Goal: Download file/media

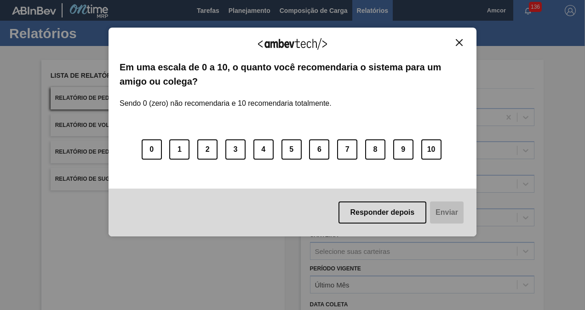
click at [463, 43] on button "Close" at bounding box center [459, 43] width 12 height 8
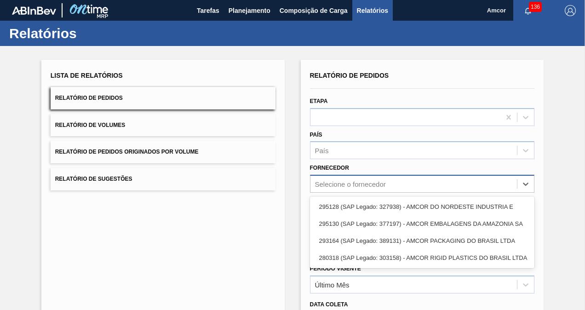
click at [350, 186] on div "Selecione o fornecedor" at bounding box center [350, 184] width 71 height 8
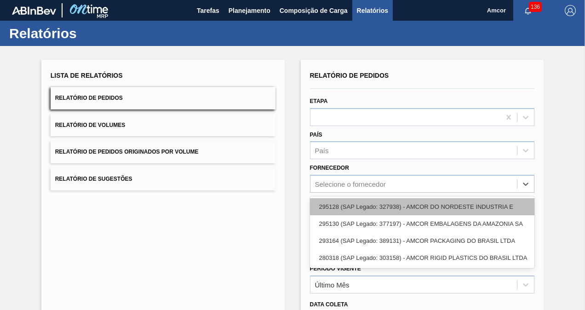
click at [362, 205] on div "295128 (SAP Legado: 327938) - AMCOR DO NORDESTE INDUSTRIA E" at bounding box center [422, 206] width 225 height 17
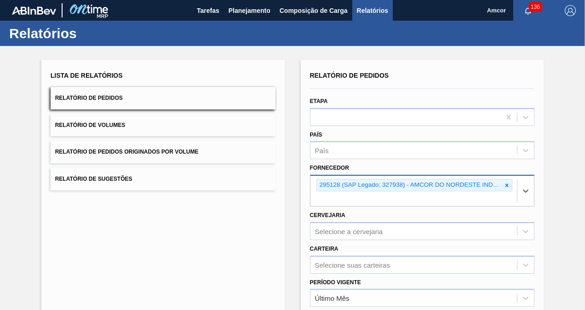
click at [366, 187] on div "295128 (SAP Legado: 327938) - AMCOR DO NORDESTE INDUSTRIA E" at bounding box center [409, 184] width 185 height 11
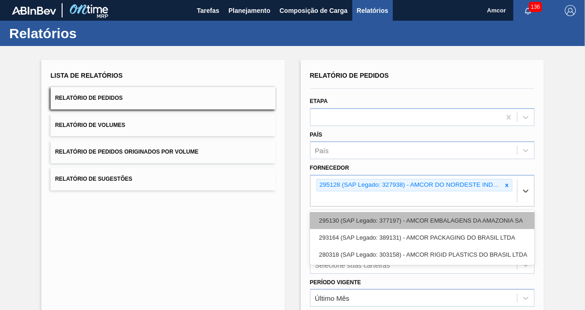
click at [407, 221] on div "295130 (SAP Legado: 377197) - AMCOR EMBALAGENS DA AMAZONIA SA" at bounding box center [422, 220] width 225 height 17
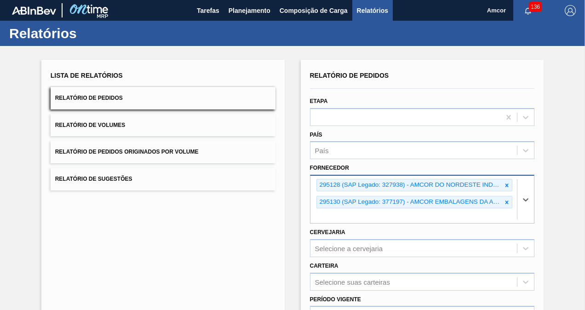
click at [397, 206] on div "295130 (SAP Legado: 377197) - AMCOR EMBALAGENS DA AMAZONIA SA" at bounding box center [409, 201] width 185 height 11
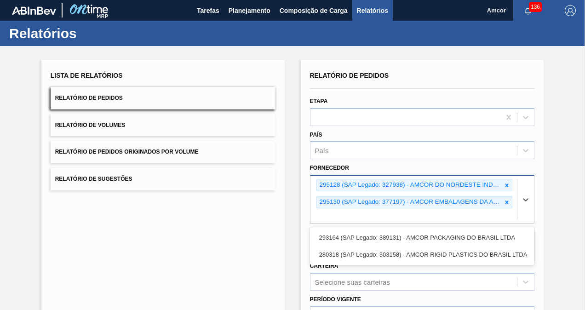
click at [415, 238] on div "293164 (SAP Legado: 389131) - AMCOR PACKAGING DO BRASIL LTDA" at bounding box center [422, 237] width 225 height 17
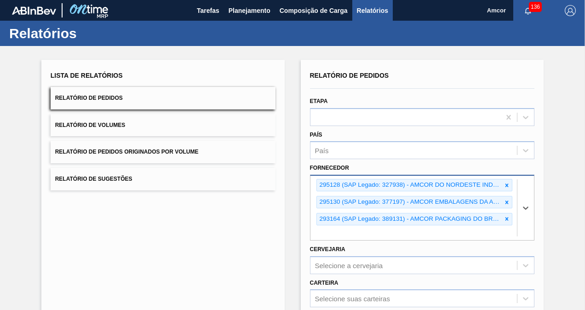
click at [408, 223] on div "293164 (SAP Legado: 389131) - AMCOR PACKAGING DO BRASIL LTDA" at bounding box center [414, 219] width 196 height 12
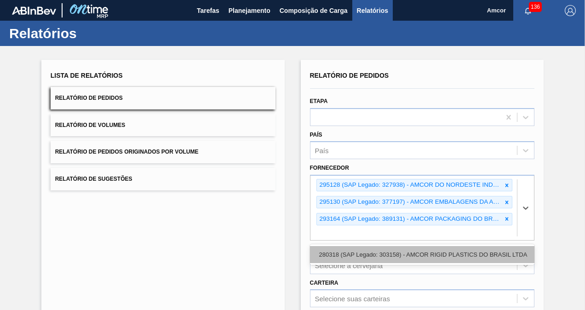
click at [417, 251] on div "280318 (SAP Legado: 303158) - AMCOR RIGID PLASTICS DO BRASIL LTDA" at bounding box center [422, 254] width 225 height 17
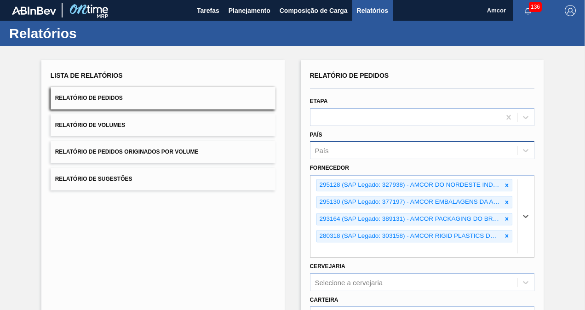
click at [394, 148] on div "País" at bounding box center [413, 150] width 207 height 13
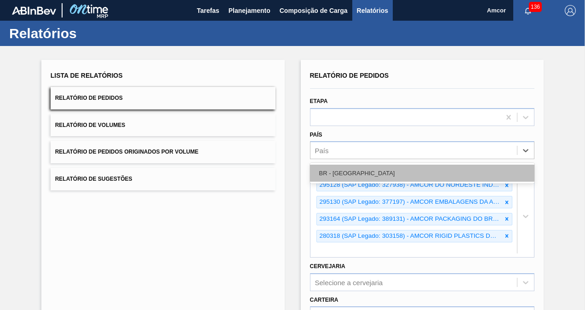
click at [358, 176] on div "BR - [GEOGRAPHIC_DATA]" at bounding box center [422, 173] width 225 height 17
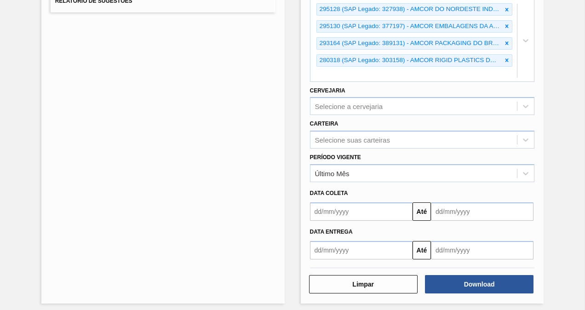
scroll to position [180, 0]
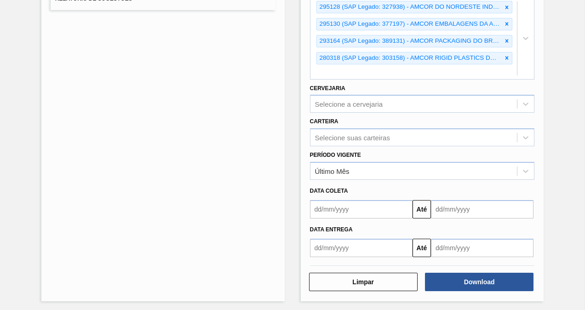
click at [385, 153] on div "Período Vigente Último Mês" at bounding box center [422, 163] width 225 height 31
click at [388, 136] on div "Selecione suas carteiras" at bounding box center [352, 138] width 75 height 8
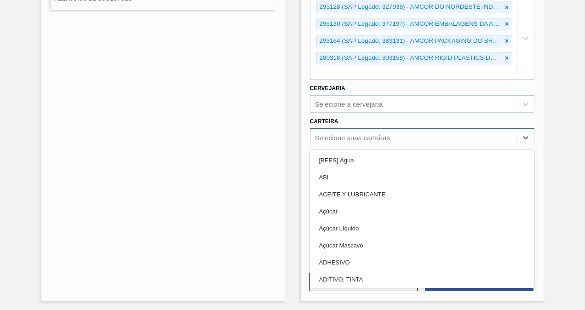
click at [384, 136] on div "Selecione suas carteiras" at bounding box center [352, 138] width 75 height 8
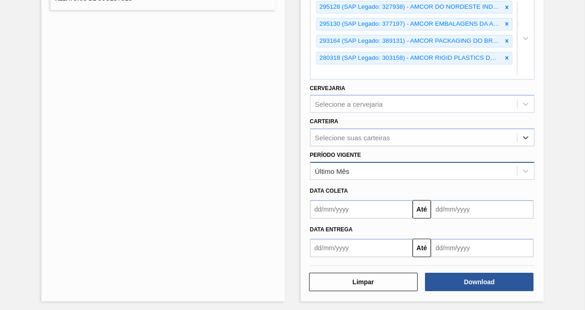
click at [375, 172] on div "Último Mês" at bounding box center [413, 171] width 207 height 13
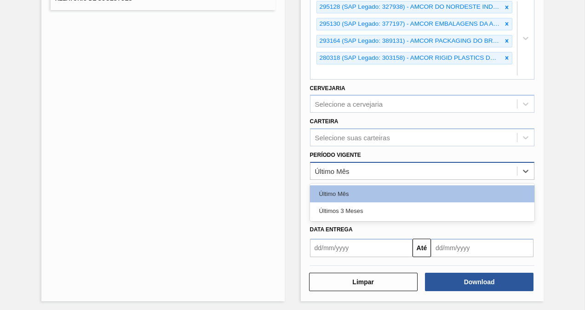
click at [375, 172] on div "Último Mês" at bounding box center [413, 171] width 207 height 13
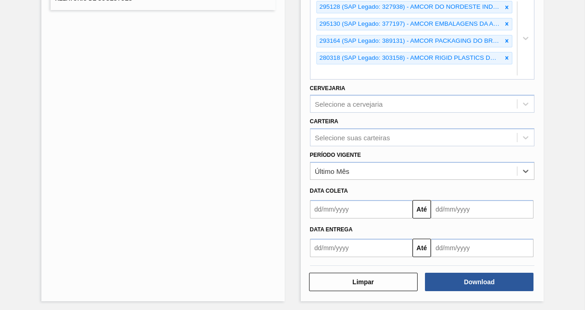
click at [359, 212] on input "text" at bounding box center [361, 209] width 102 height 18
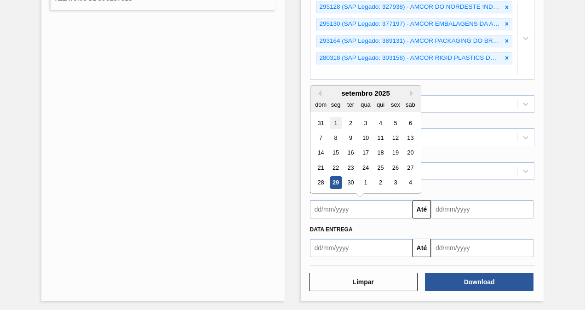
click at [336, 122] on div "1" at bounding box center [335, 122] width 12 height 12
type input "[DATE]"
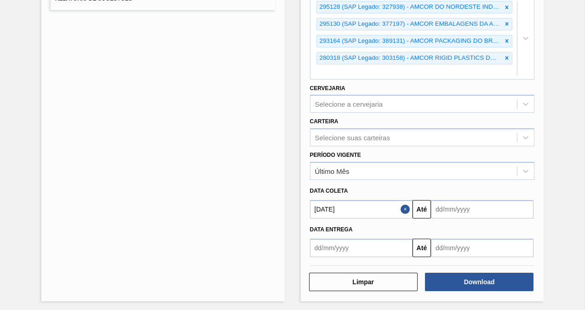
click at [449, 206] on input "text" at bounding box center [482, 209] width 102 height 18
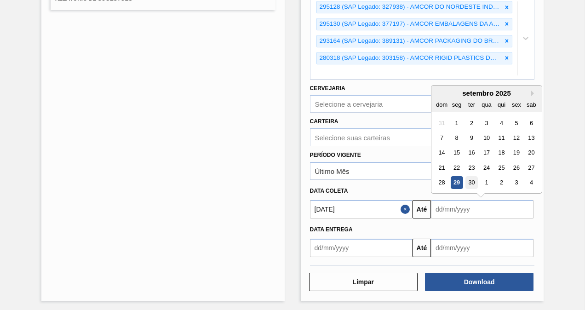
click at [468, 180] on div "30" at bounding box center [471, 182] width 12 height 12
type input "[DATE]"
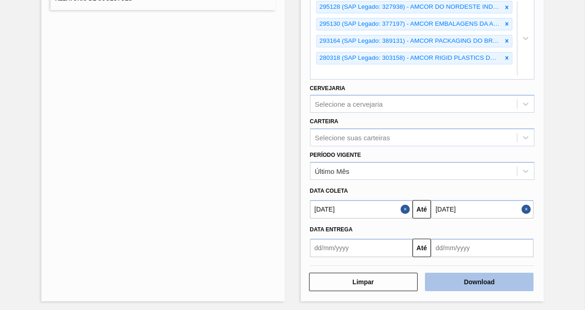
click at [466, 282] on button "Download" at bounding box center [479, 282] width 108 height 18
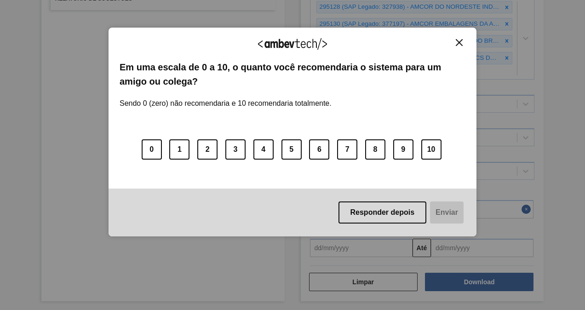
click at [455, 40] on button "Close" at bounding box center [459, 43] width 12 height 8
click at [459, 34] on div "Agradecemos seu feedback! Em uma escala de 0 a 10, o quanto você recomendaria o…" at bounding box center [292, 132] width 368 height 209
click at [459, 41] on img "Close" at bounding box center [458, 42] width 7 height 7
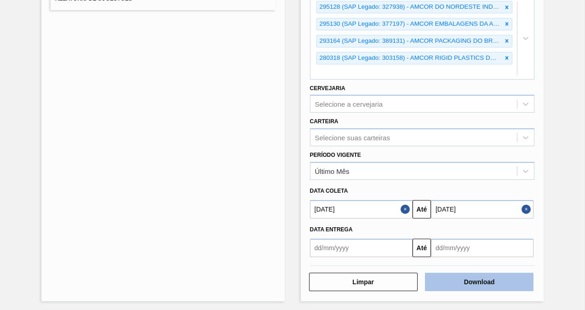
click at [466, 279] on button "Download" at bounding box center [479, 282] width 108 height 18
click at [474, 282] on button "Download" at bounding box center [479, 282] width 108 height 18
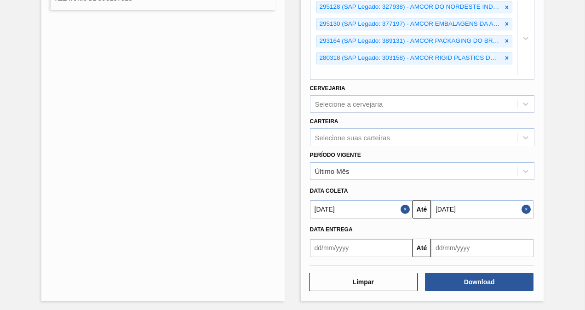
click at [199, 66] on div "Lista de Relatórios Relatório de Pedidos Relatório de Volumes Relatório de Pedi…" at bounding box center [162, 90] width 243 height 421
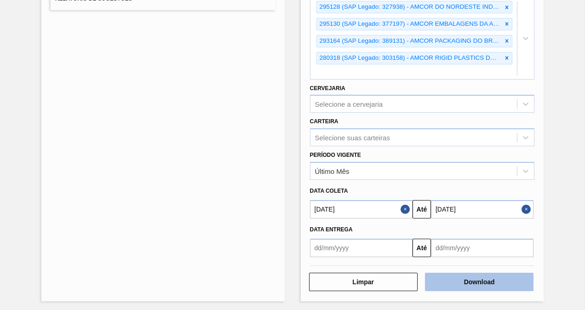
click at [468, 280] on button "Download" at bounding box center [479, 282] width 108 height 18
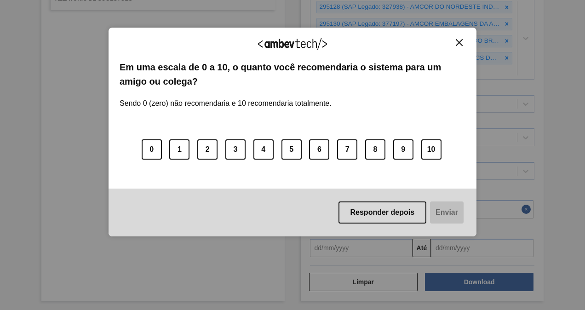
click at [289, 41] on img at bounding box center [292, 43] width 69 height 11
click at [464, 42] on button "Close" at bounding box center [459, 43] width 12 height 8
